Goal: Information Seeking & Learning: Learn about a topic

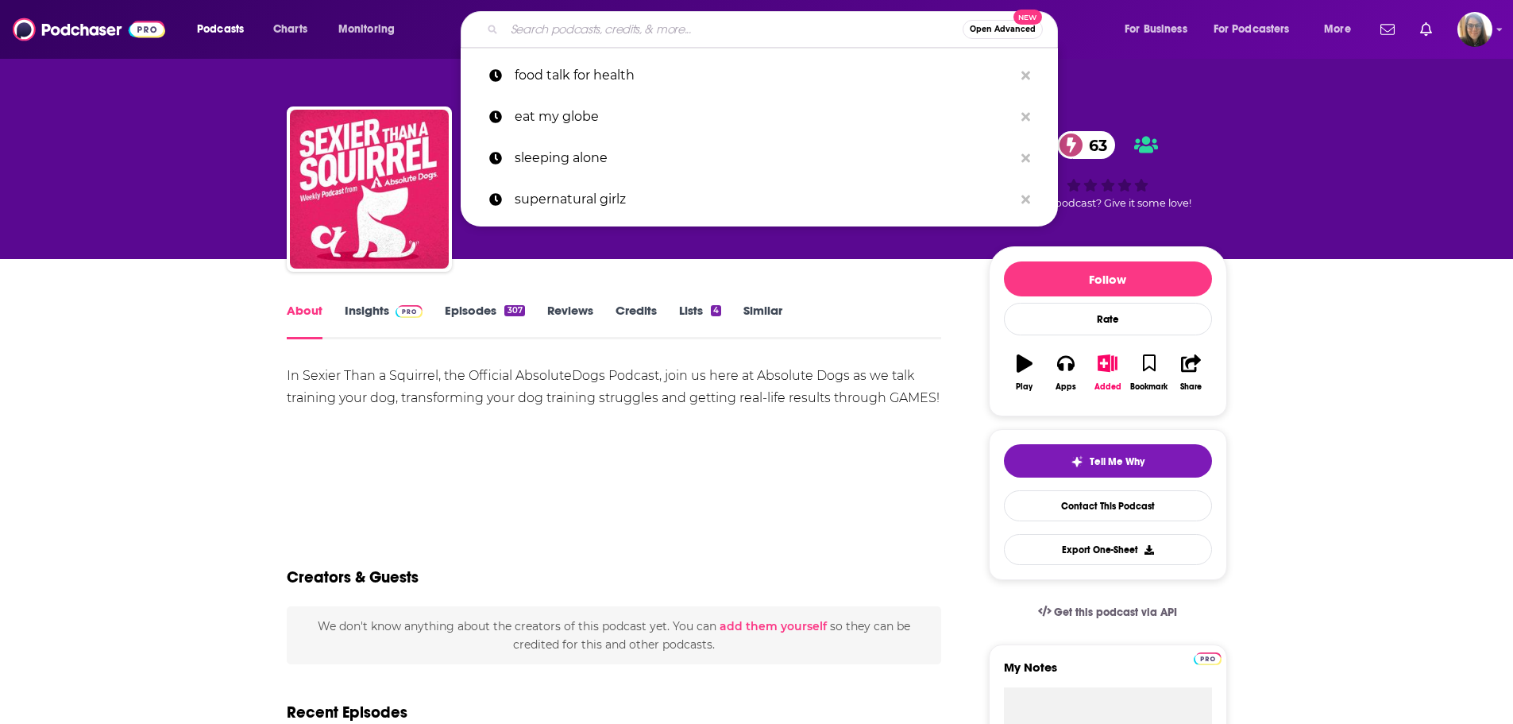
click at [750, 25] on input "Search podcasts, credits, & more..." at bounding box center [733, 29] width 458 height 25
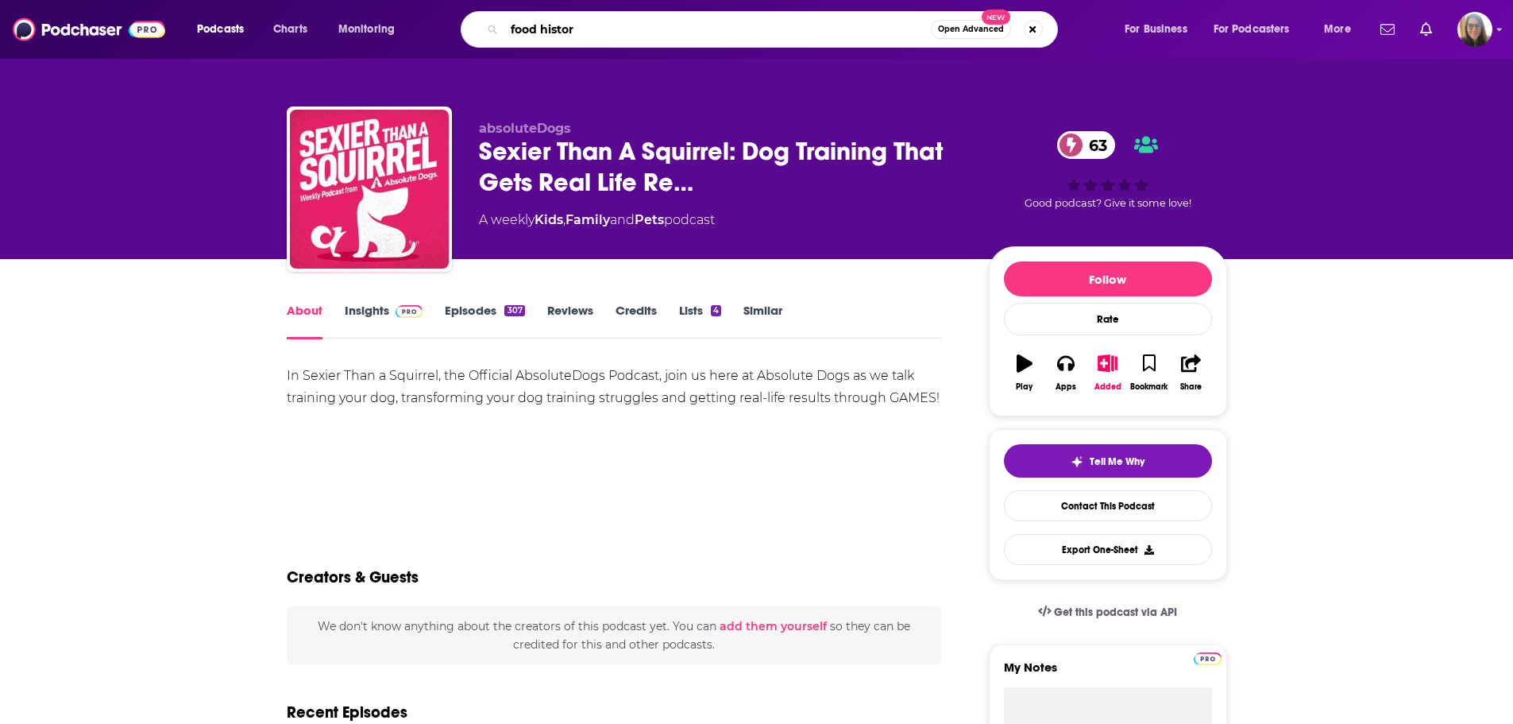
type input "food history"
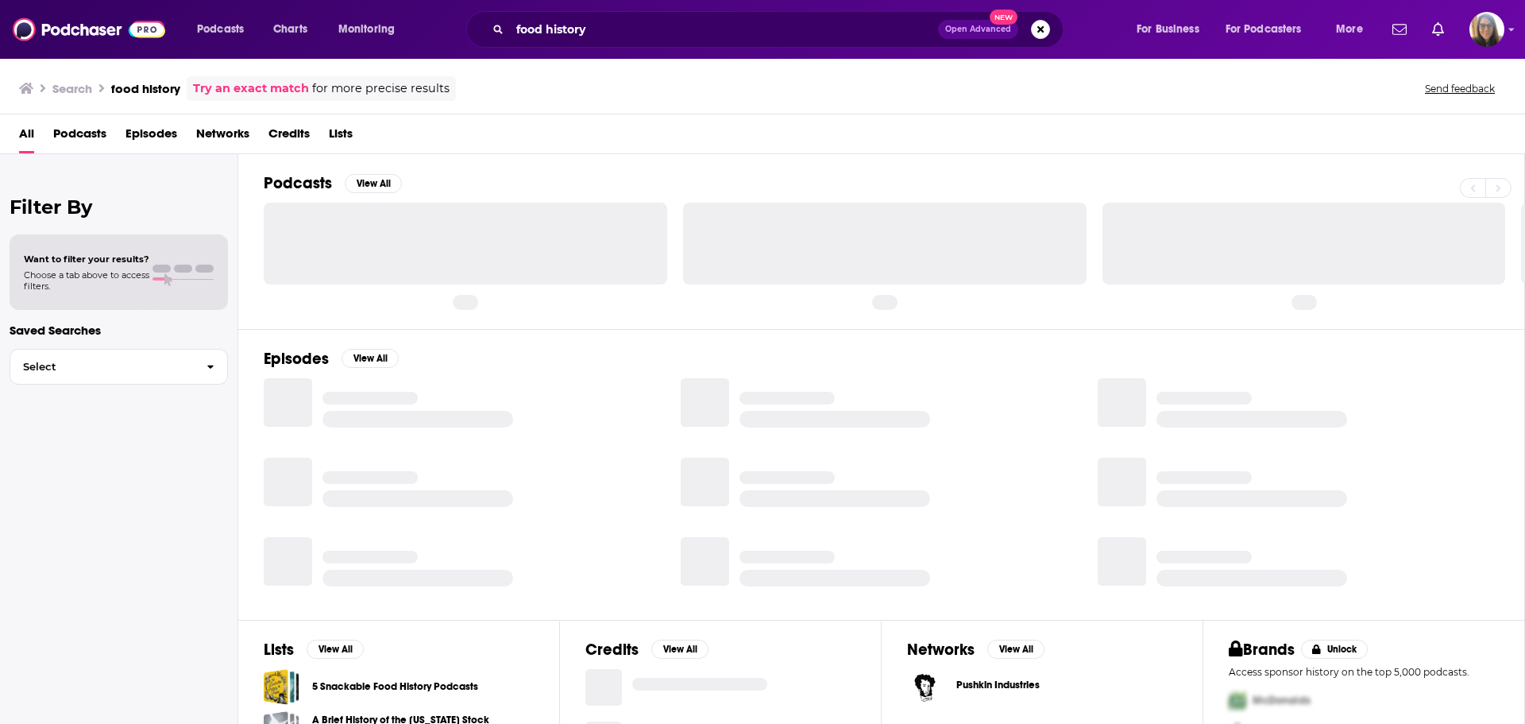
click at [83, 126] on span "Podcasts" at bounding box center [79, 137] width 53 height 33
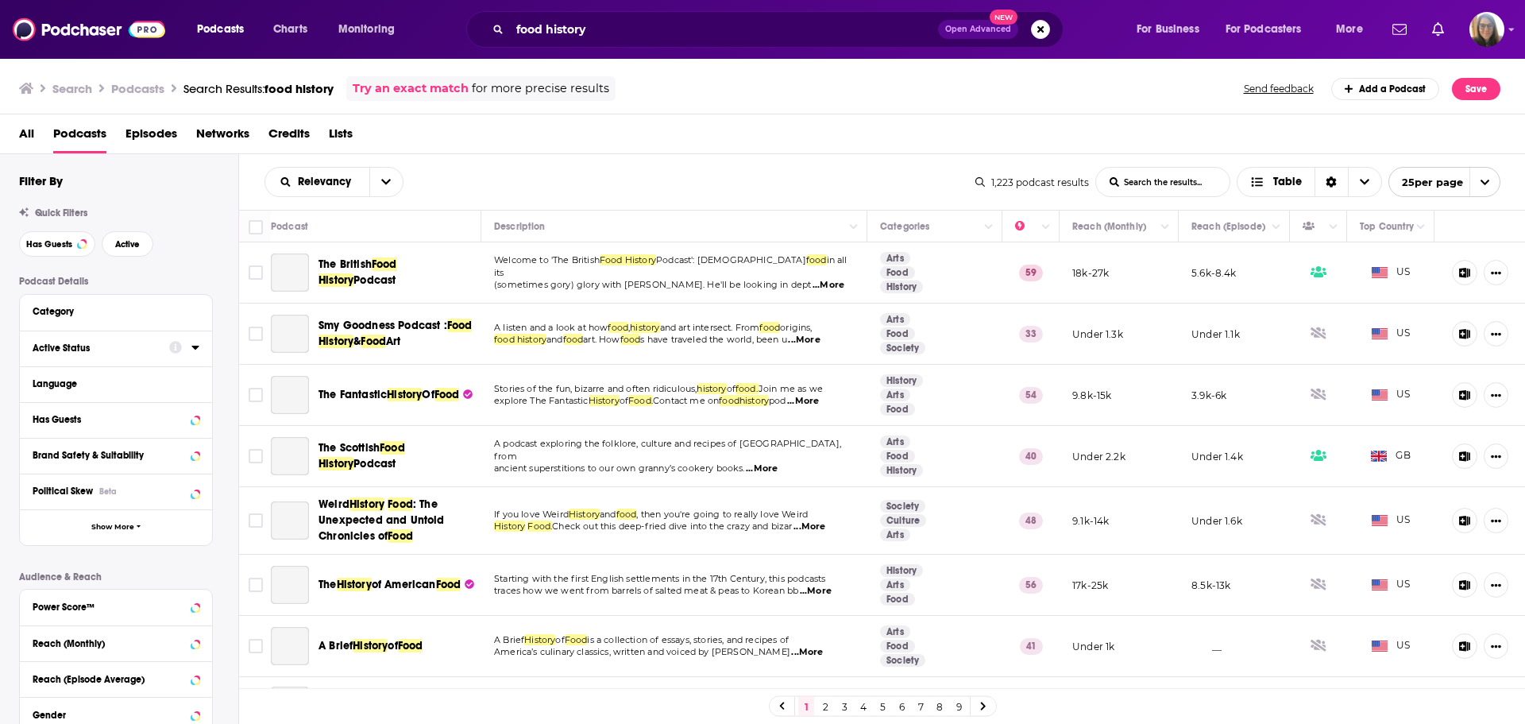
click at [159, 345] on div "Active Status" at bounding box center [96, 347] width 126 height 11
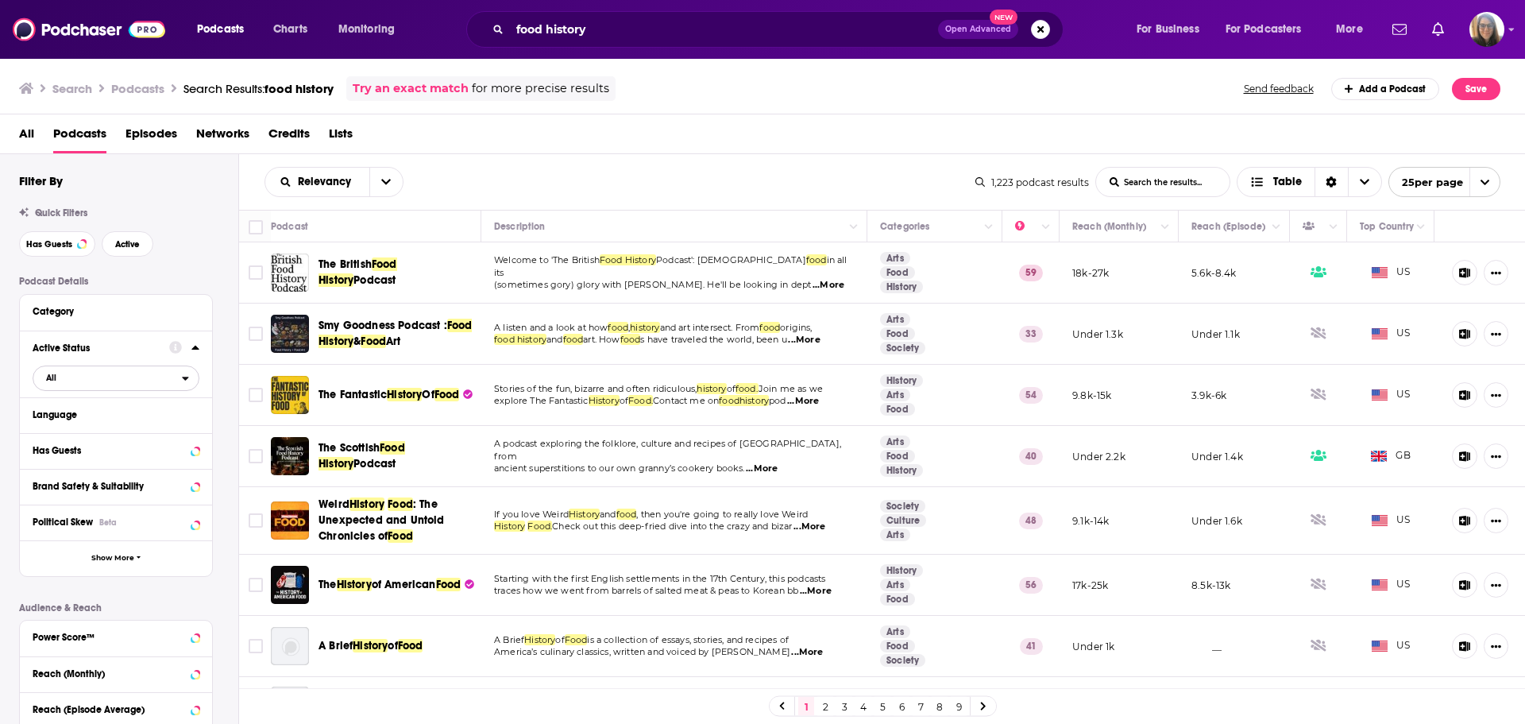
click at [125, 377] on span "All" at bounding box center [107, 377] width 149 height 21
click at [102, 428] on span "Active" at bounding box center [83, 430] width 84 height 9
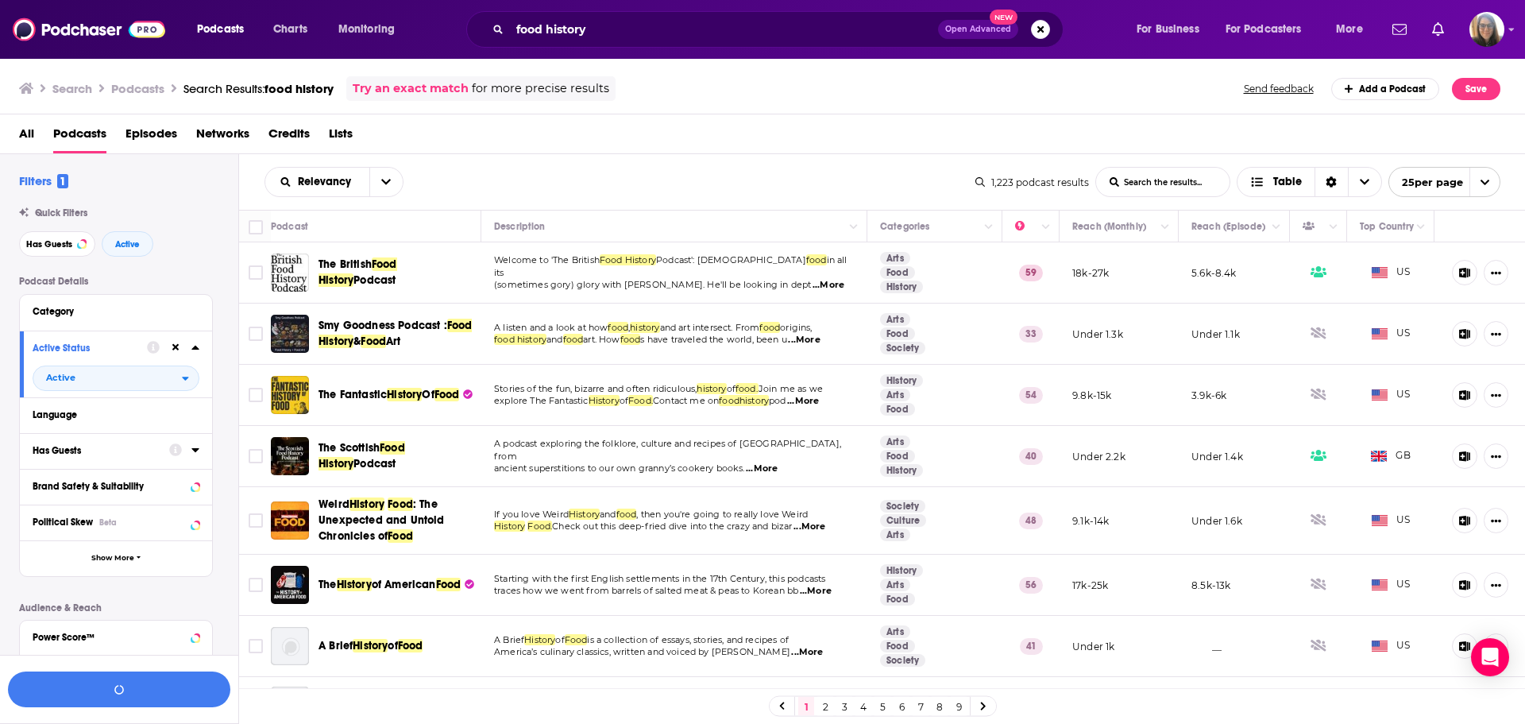
click at [173, 446] on icon at bounding box center [175, 449] width 13 height 13
click at [220, 408] on div "Podcast Details Category Active Status Active Language Has Guests Brand Safety …" at bounding box center [128, 574] width 219 height 596
click at [195, 454] on icon at bounding box center [195, 449] width 8 height 13
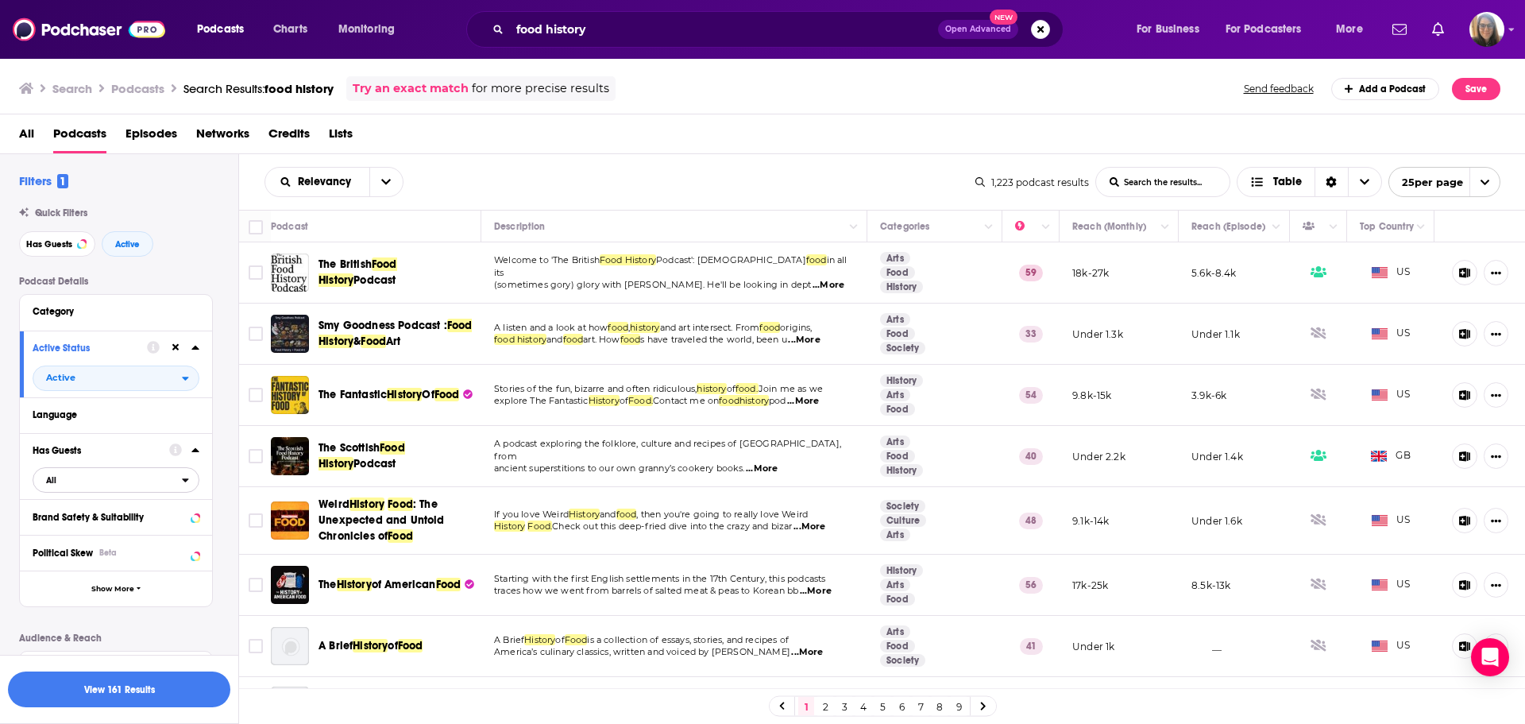
click at [139, 477] on span "All" at bounding box center [107, 479] width 149 height 21
click at [126, 526] on div "Has guests 292" at bounding box center [122, 532] width 178 height 26
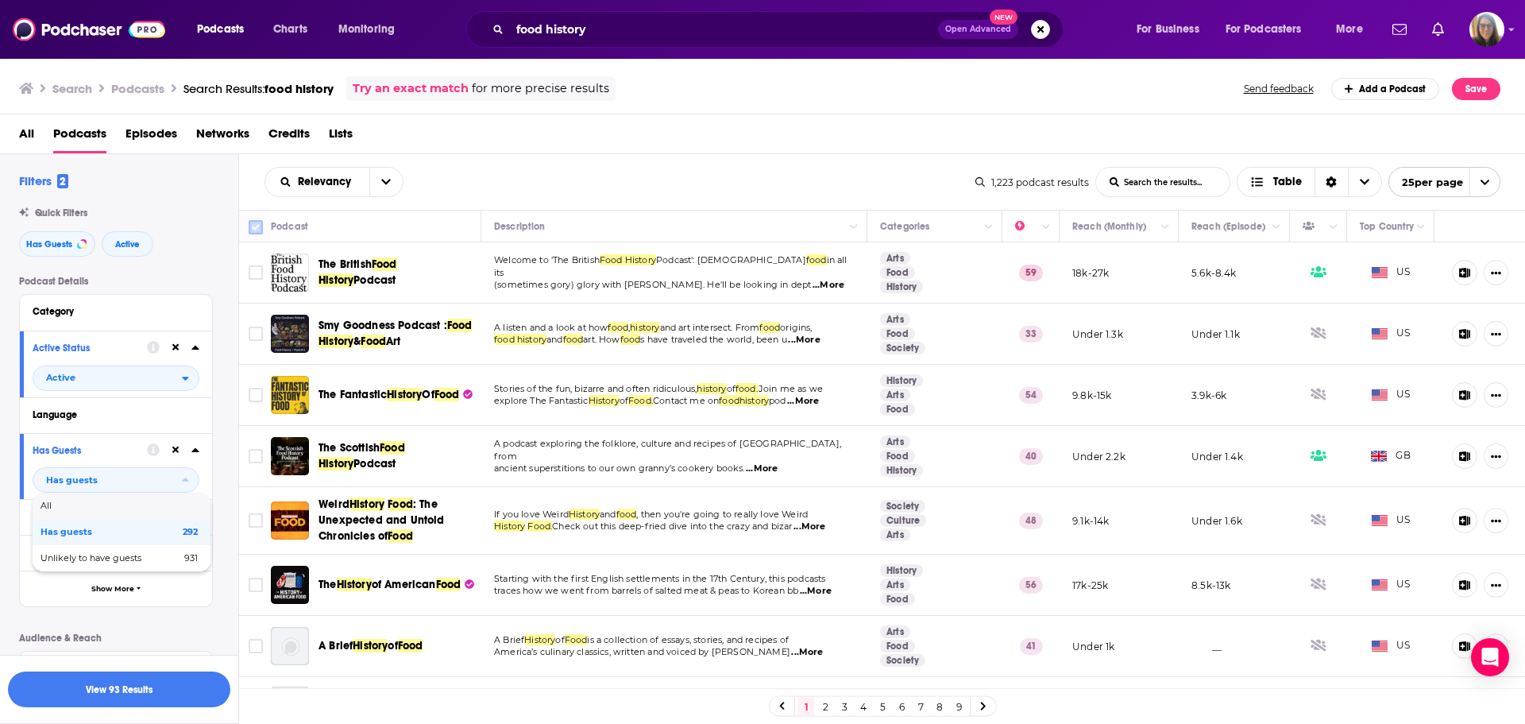
click at [253, 225] on input "Toggle select all" at bounding box center [256, 227] width 14 height 14
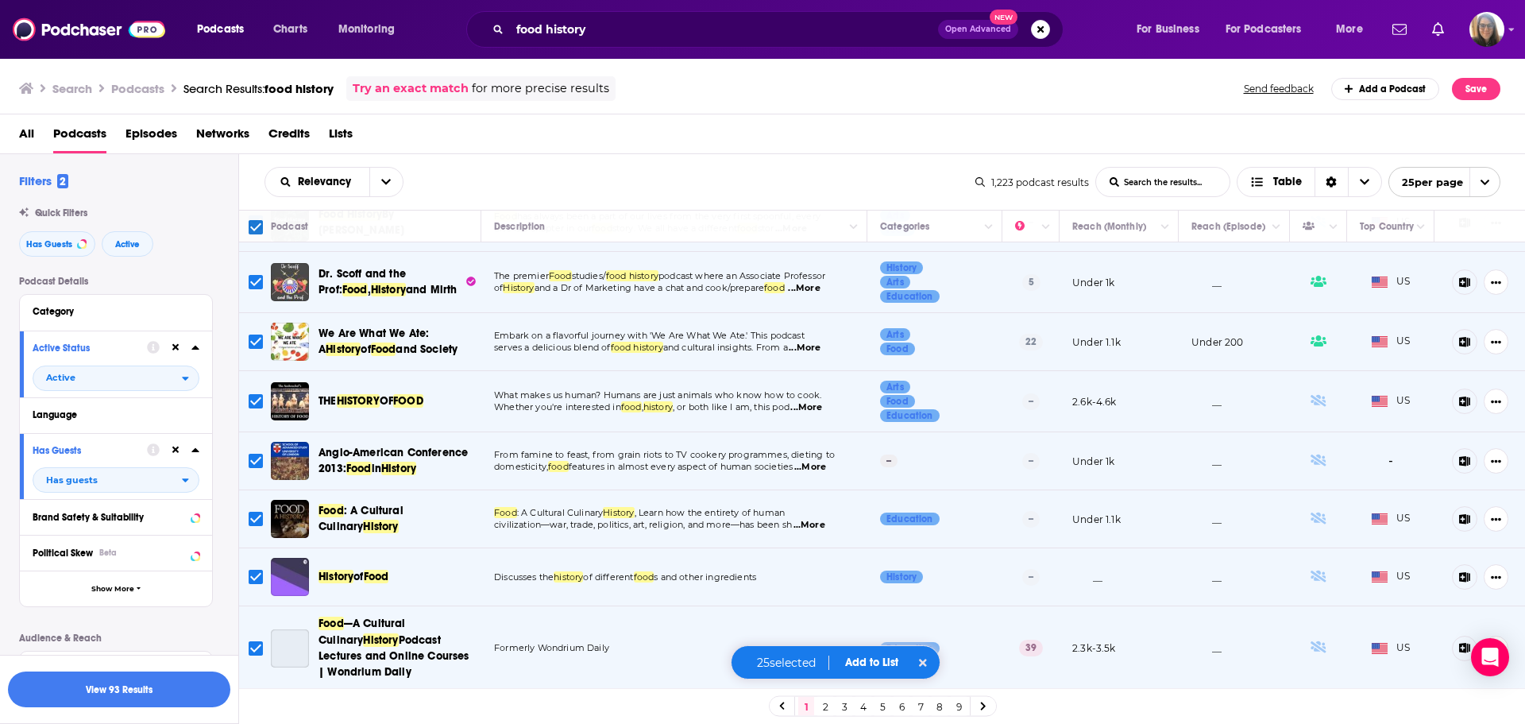
scroll to position [975, 0]
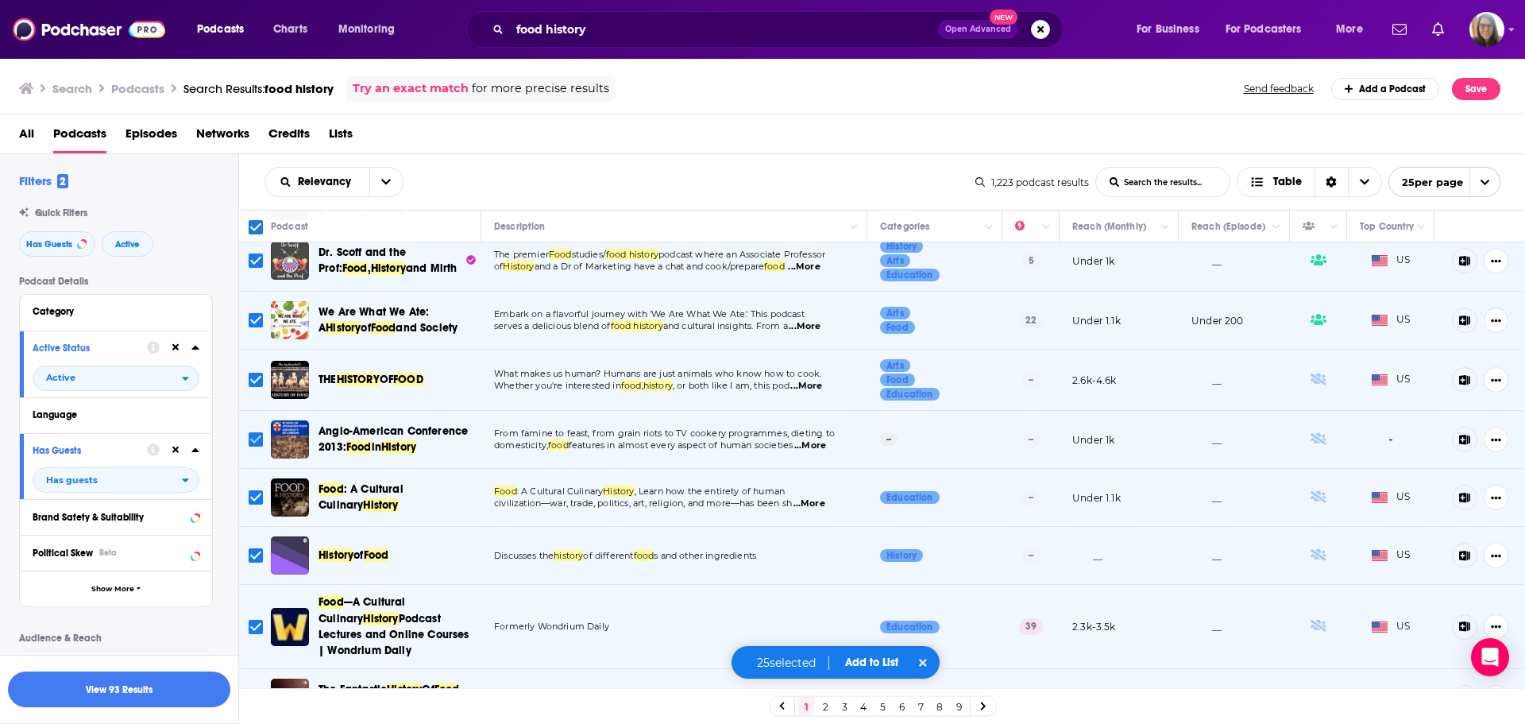
click at [257, 438] on input "Toggle select row" at bounding box center [256, 439] width 14 height 14
checkbox input "false"
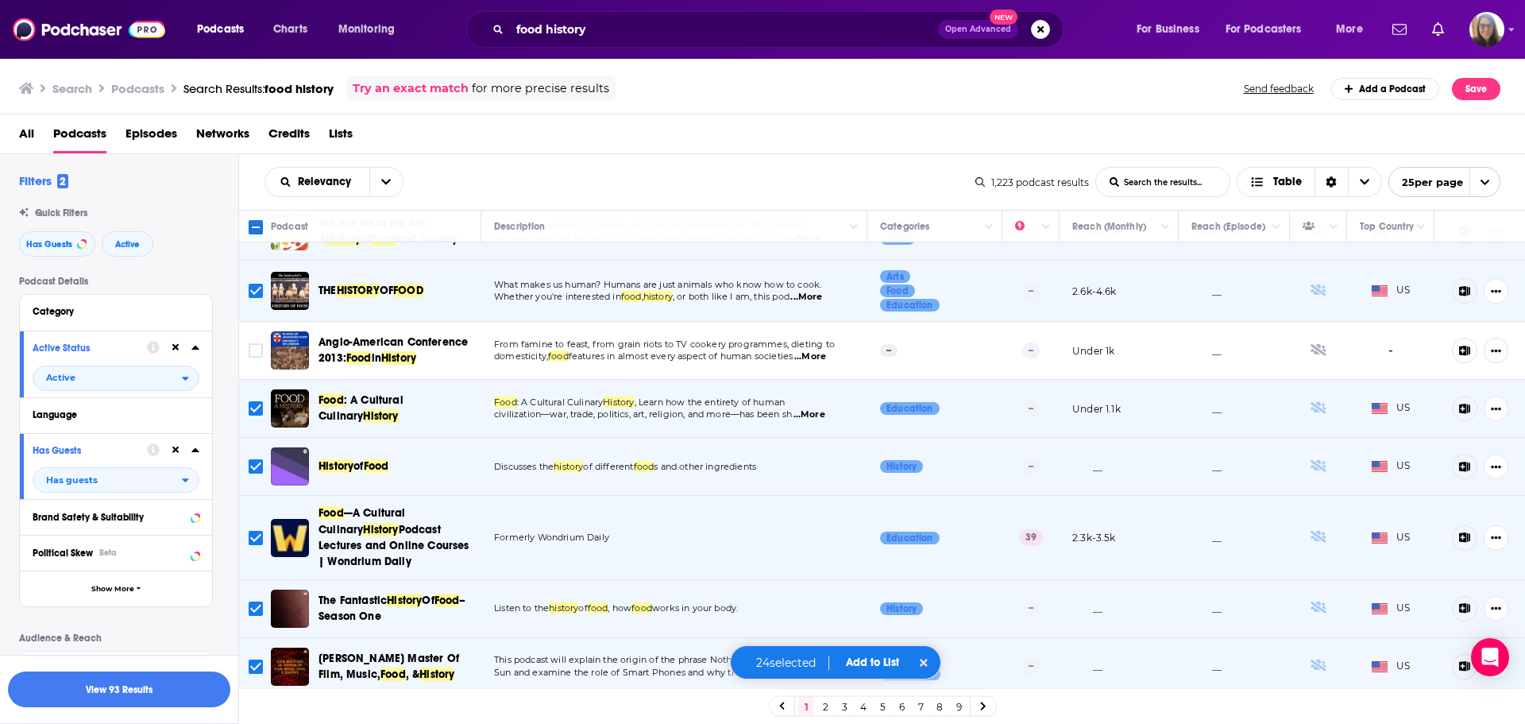
scroll to position [1067, 0]
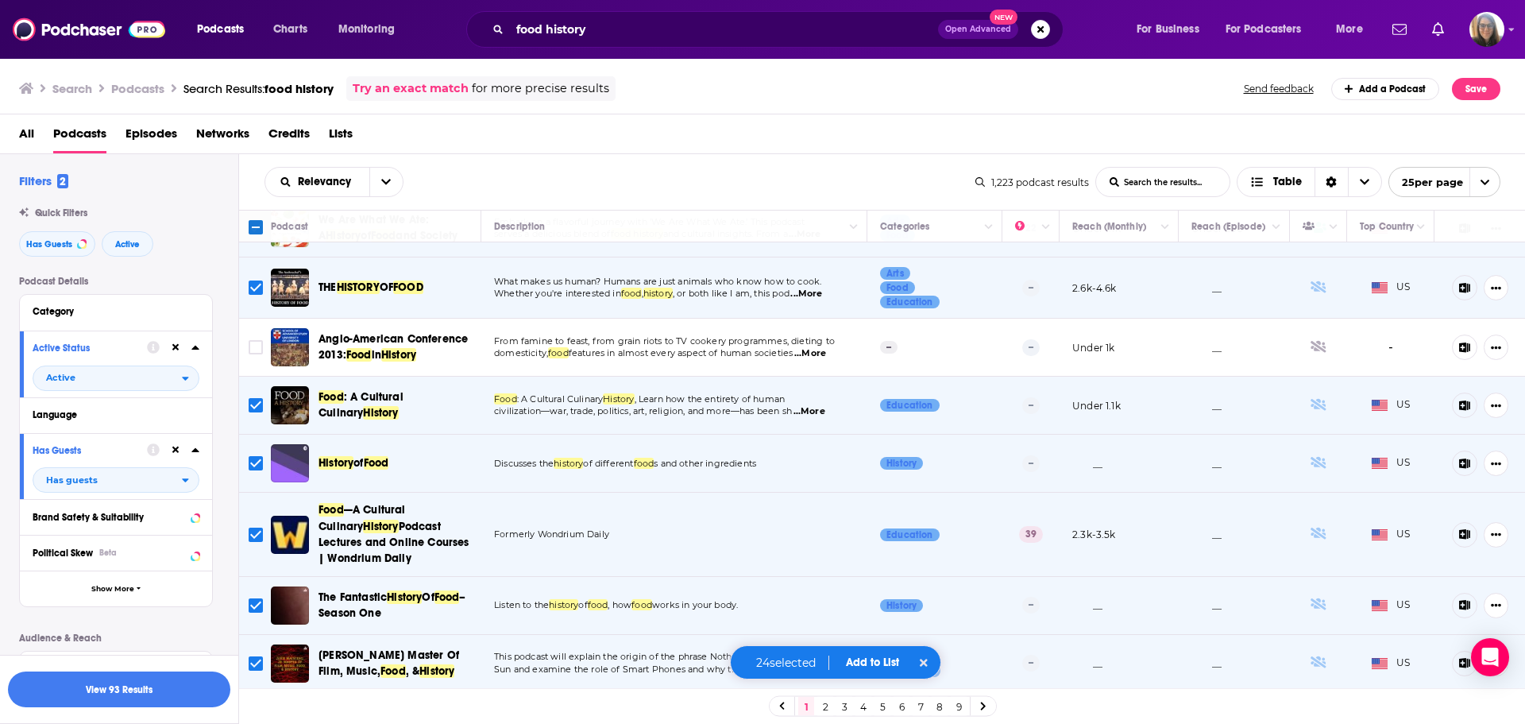
click at [253, 665] on input "Toggle select row" at bounding box center [256, 663] width 14 height 14
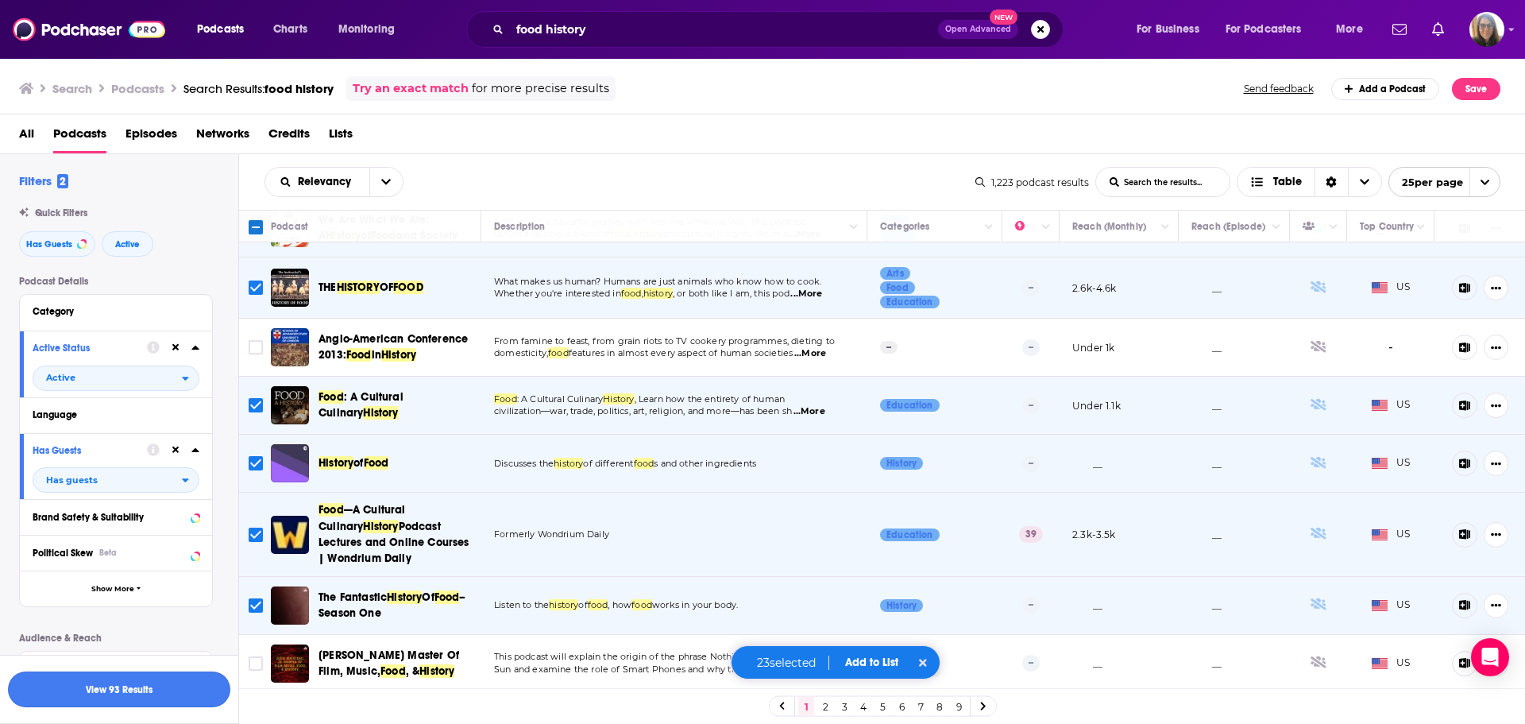
click at [156, 694] on button "View 93 Results" at bounding box center [119, 689] width 222 height 36
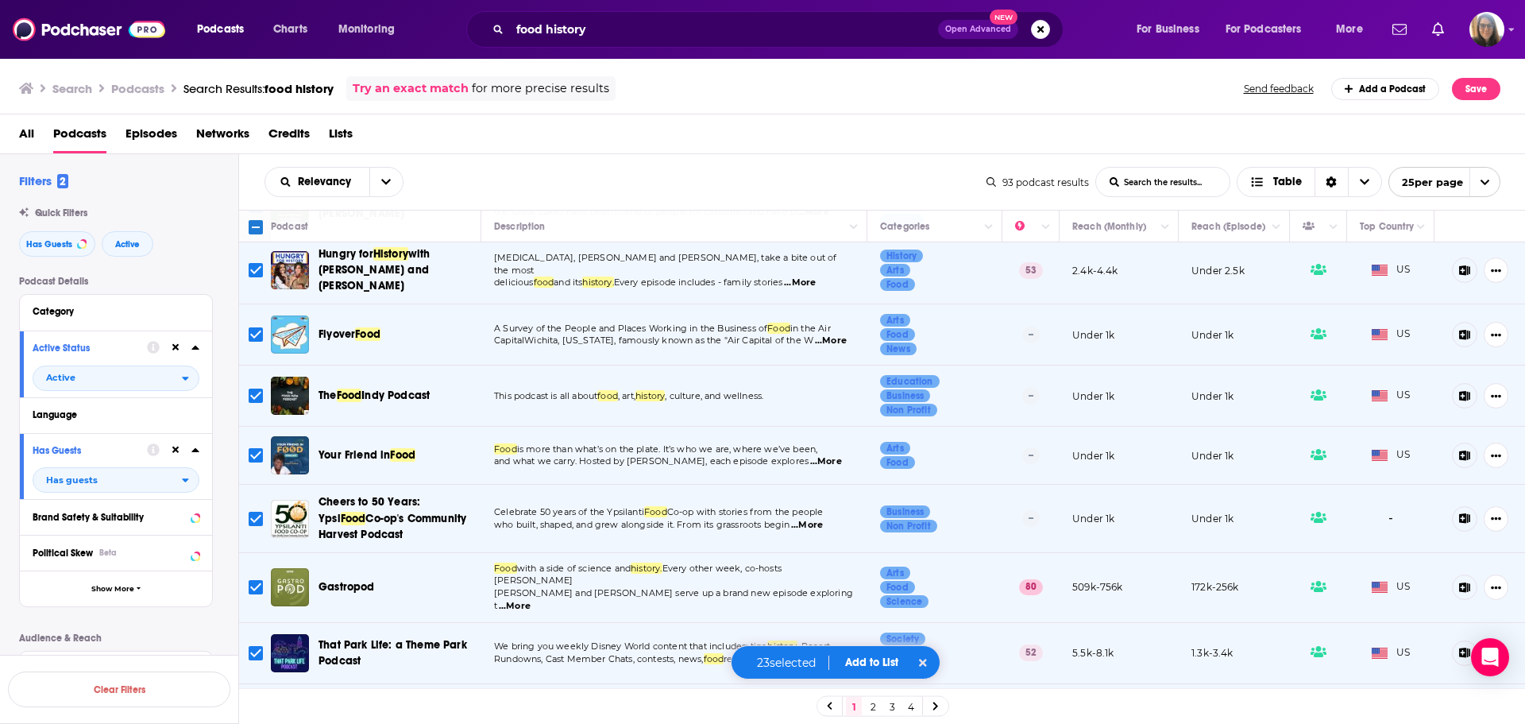
scroll to position [311, 0]
